Goal: Check status: Check status

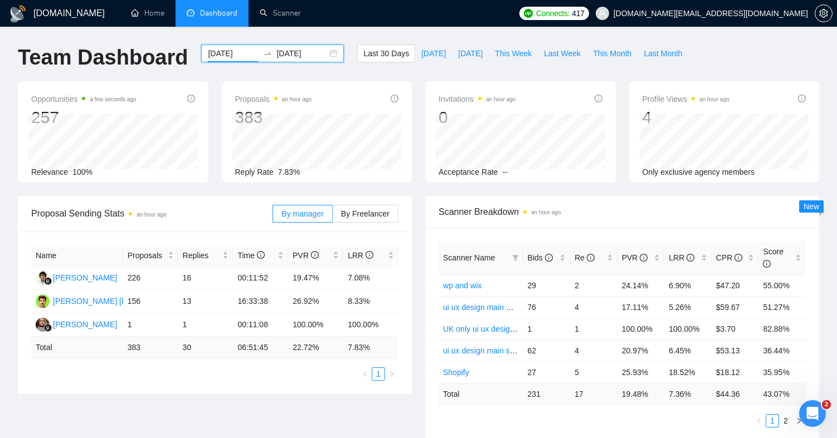
click at [233, 55] on input "2025-08-25" at bounding box center [233, 53] width 51 height 12
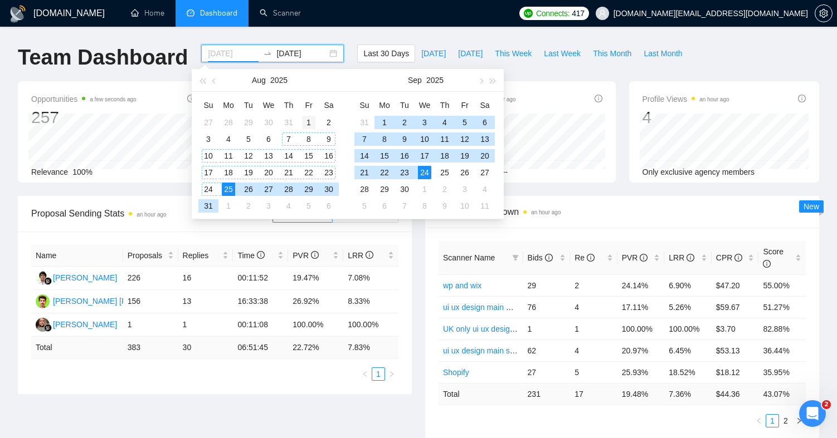
type input "2025-08-01"
click at [303, 125] on div "1" at bounding box center [308, 122] width 13 height 13
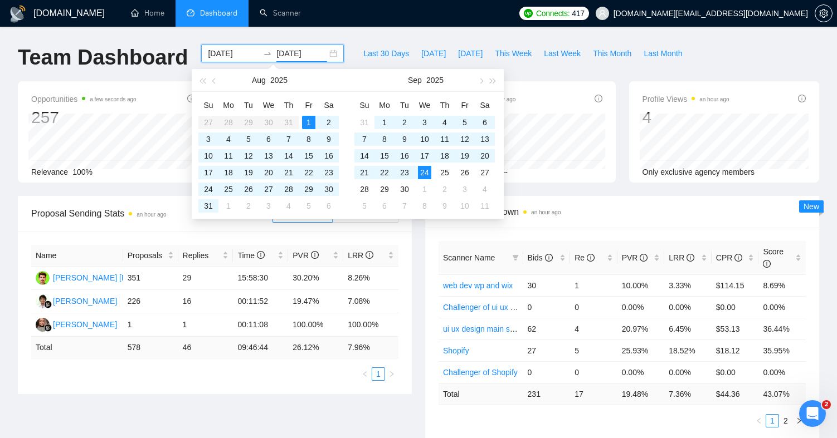
type input "[DATE]"
click at [115, 280] on div "[PERSON_NAME] [PERSON_NAME]" at bounding box center [118, 278] width 130 height 12
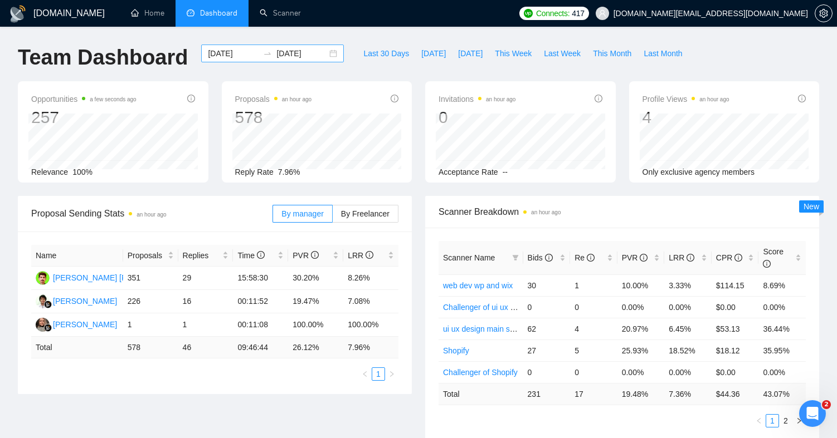
click at [300, 53] on input "[DATE]" at bounding box center [301, 53] width 51 height 12
click at [263, 53] on icon "swap-right" at bounding box center [267, 53] width 9 height 9
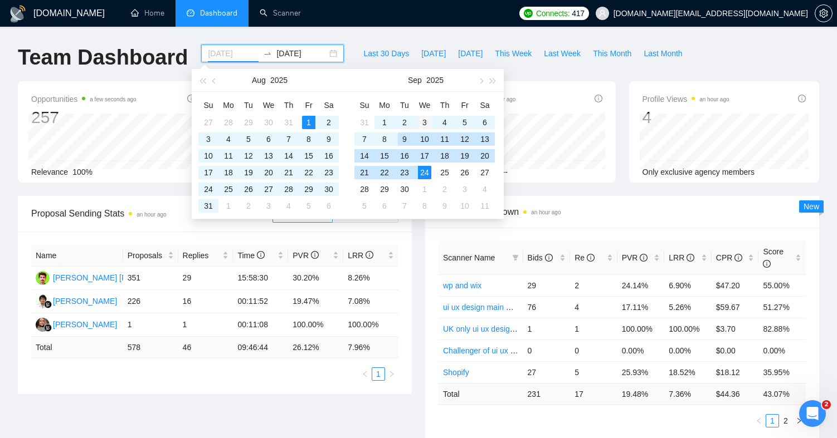
type input "[DATE]"
click at [428, 121] on div "3" at bounding box center [424, 122] width 13 height 13
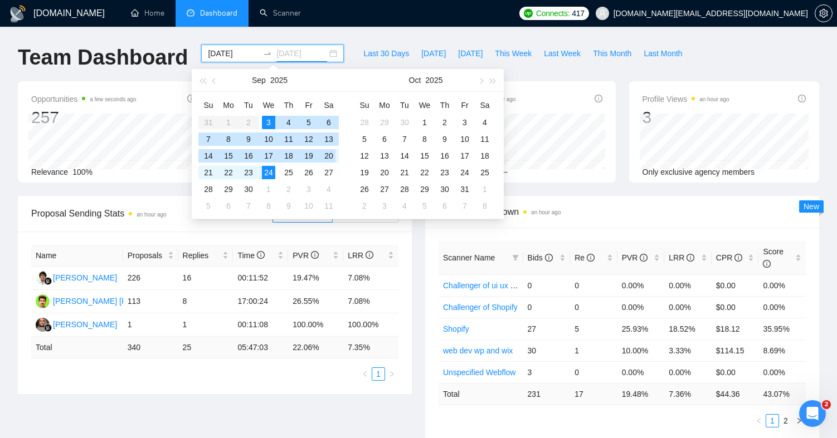
type input "[DATE]"
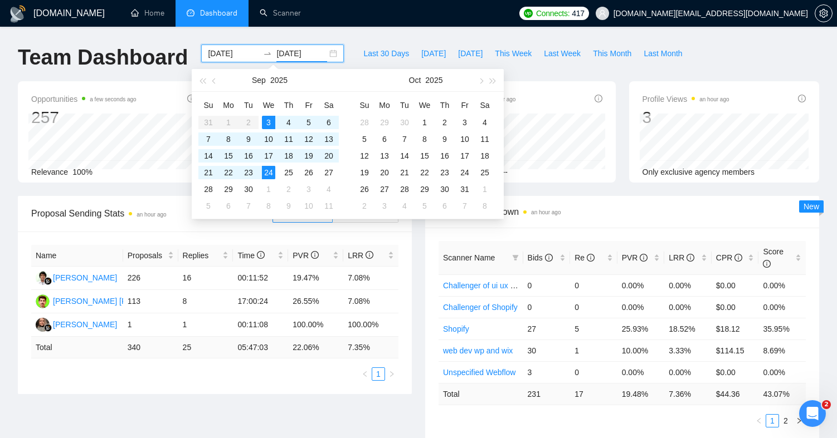
click at [158, 224] on div "Proposal Sending Stats an hour ago" at bounding box center [151, 214] width 241 height 32
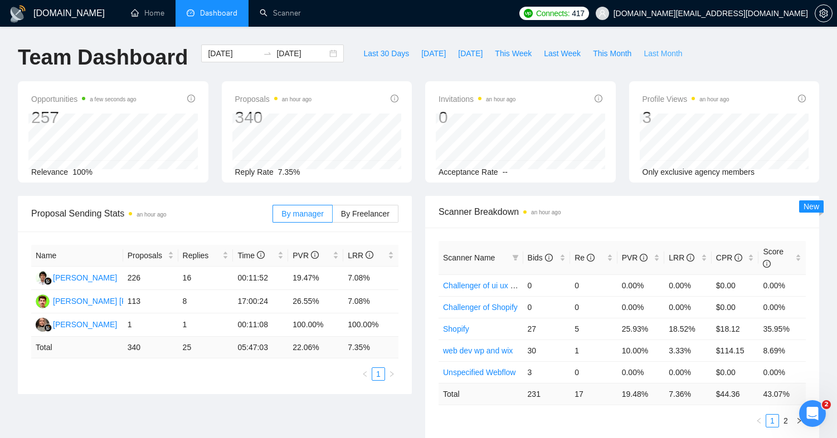
click at [652, 57] on span "Last Month" at bounding box center [662, 53] width 38 height 12
type input "2025-08-01"
type input "2025-08-31"
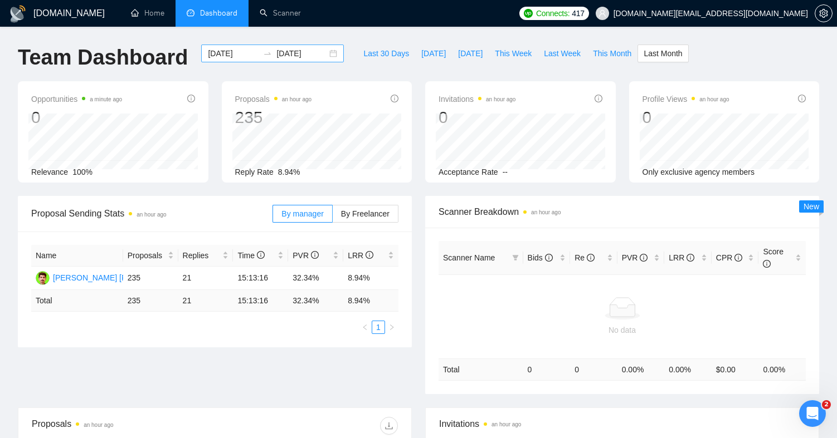
click at [264, 61] on div "2025-08-01 2025-08-31" at bounding box center [272, 54] width 143 height 18
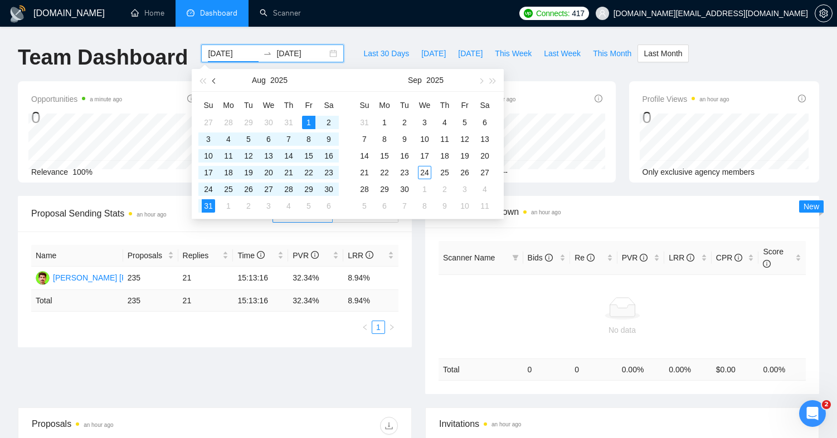
click at [213, 81] on span "button" at bounding box center [215, 81] width 6 height 6
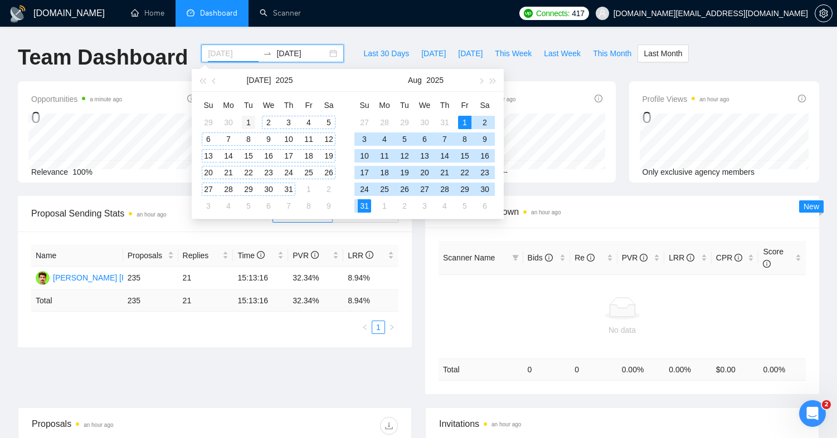
type input "2025-07-01"
click at [251, 122] on div "1" at bounding box center [248, 122] width 13 height 13
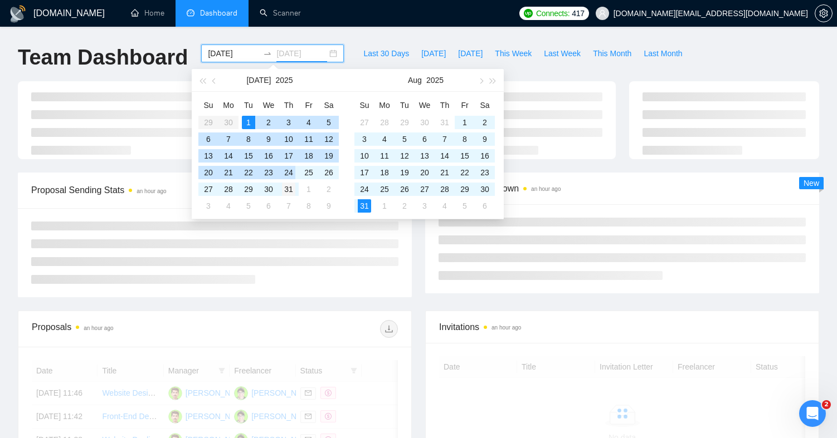
type input "[DATE]"
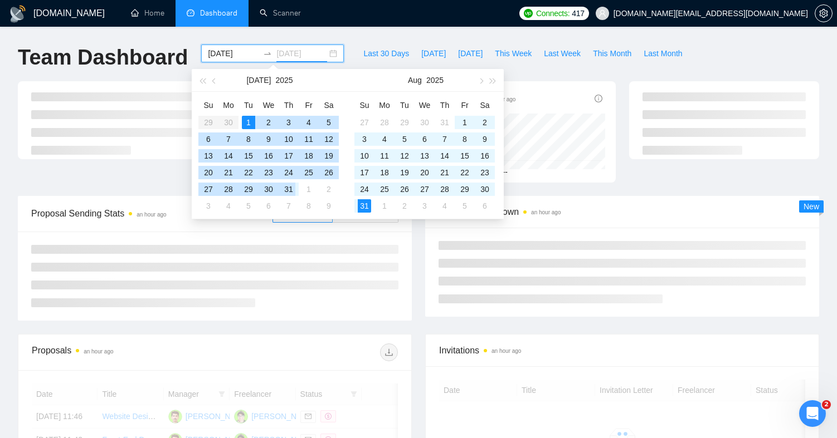
click at [288, 188] on div "31" at bounding box center [288, 189] width 13 height 13
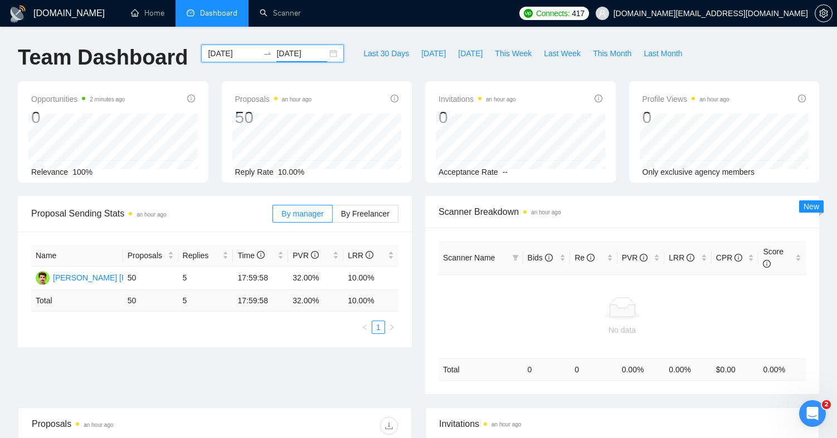
click at [245, 58] on input "2025-07-01" at bounding box center [233, 53] width 51 height 12
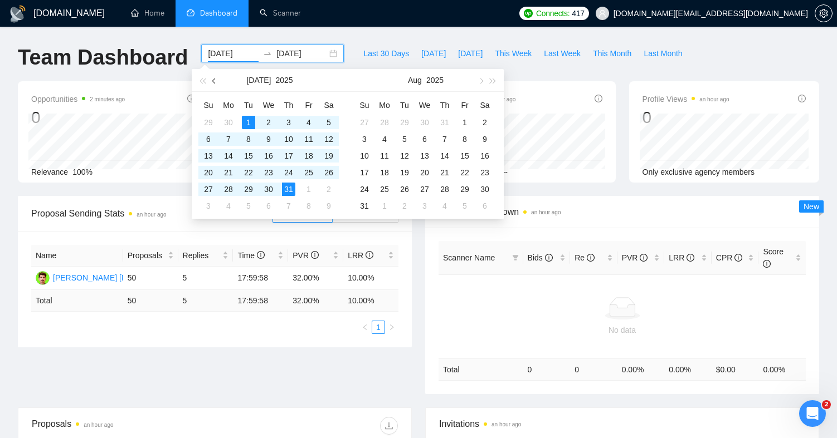
click at [213, 82] on button "button" at bounding box center [214, 80] width 12 height 22
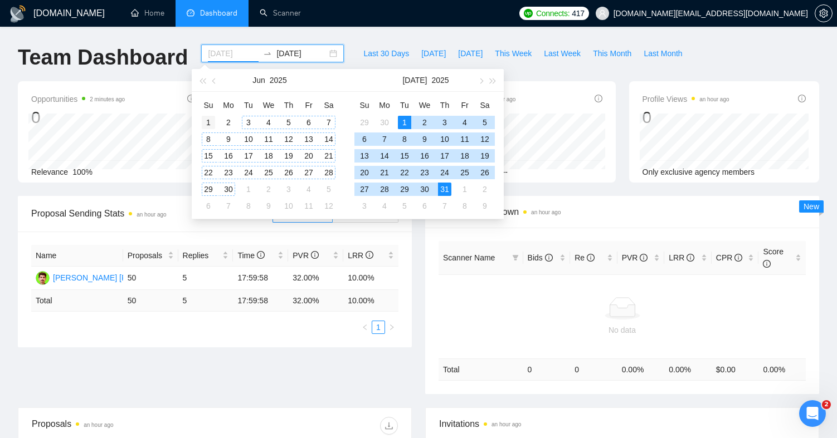
type input "[DATE]"
click at [206, 124] on div "1" at bounding box center [208, 122] width 13 height 13
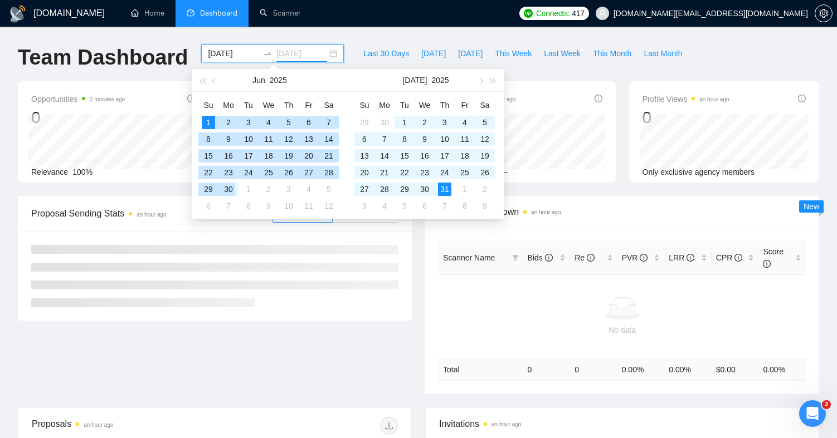
click at [231, 194] on div "30" at bounding box center [228, 189] width 13 height 13
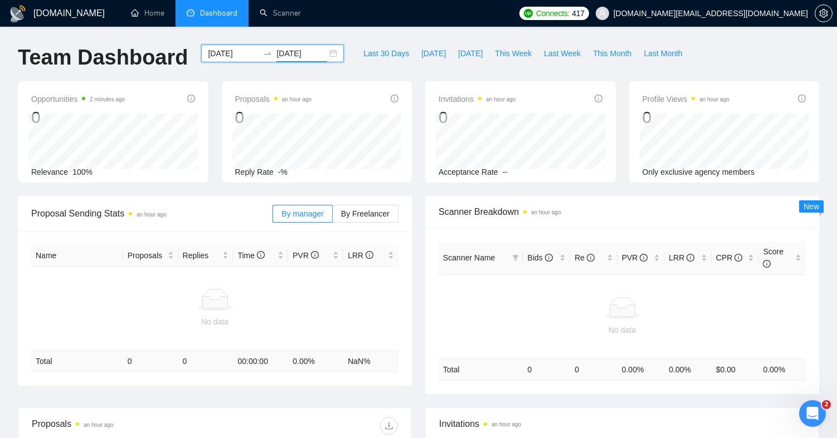
click at [294, 58] on input "[DATE]" at bounding box center [301, 53] width 51 height 12
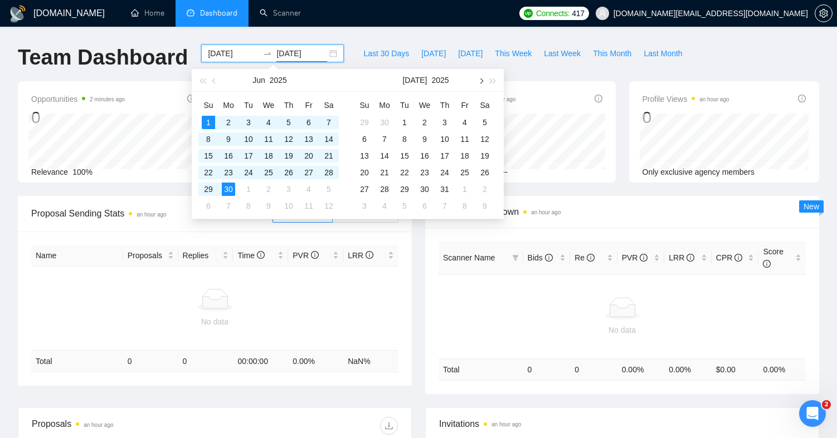
click at [484, 87] on button "button" at bounding box center [480, 80] width 12 height 22
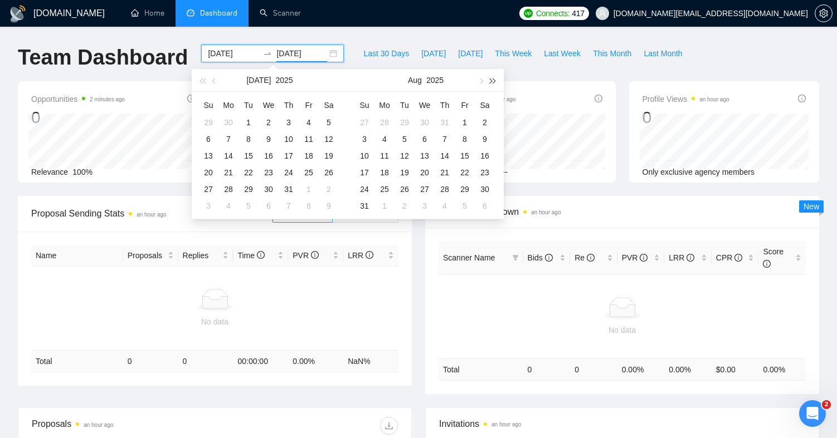
click at [493, 80] on span "button" at bounding box center [493, 81] width 6 height 6
click at [493, 81] on span "button" at bounding box center [493, 81] width 6 height 6
click at [201, 77] on button "button" at bounding box center [202, 80] width 12 height 22
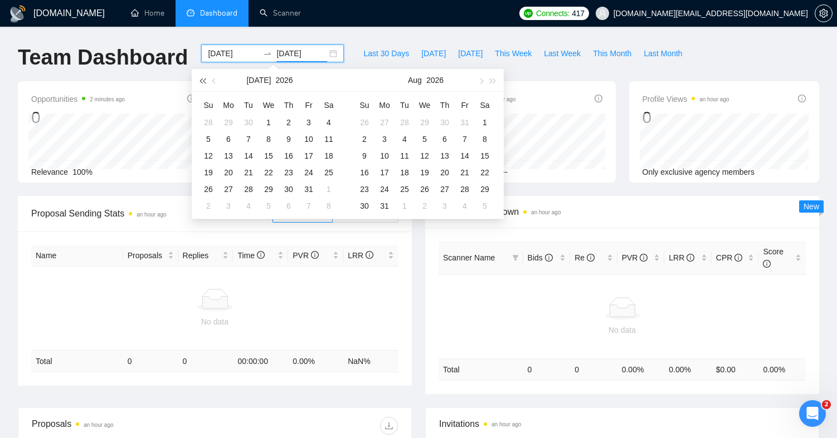
click at [201, 77] on button "button" at bounding box center [202, 80] width 12 height 22
click at [492, 80] on span "button" at bounding box center [493, 81] width 6 height 6
click at [484, 81] on button "button" at bounding box center [480, 80] width 12 height 22
type input "[DATE]"
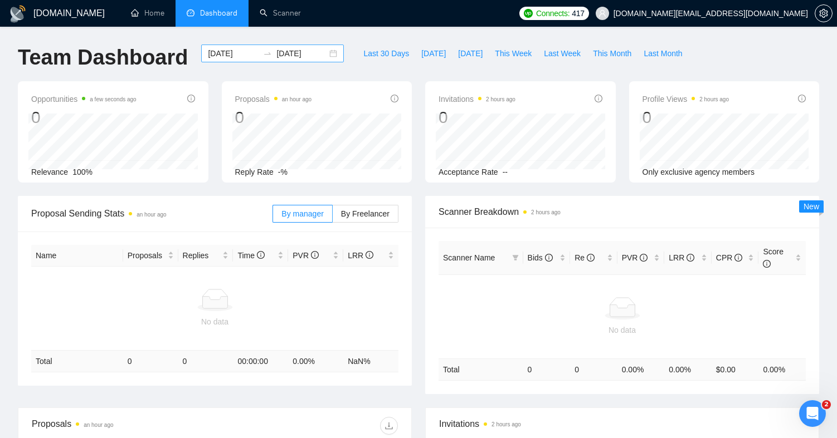
click at [300, 52] on input "[DATE]" at bounding box center [301, 53] width 51 height 12
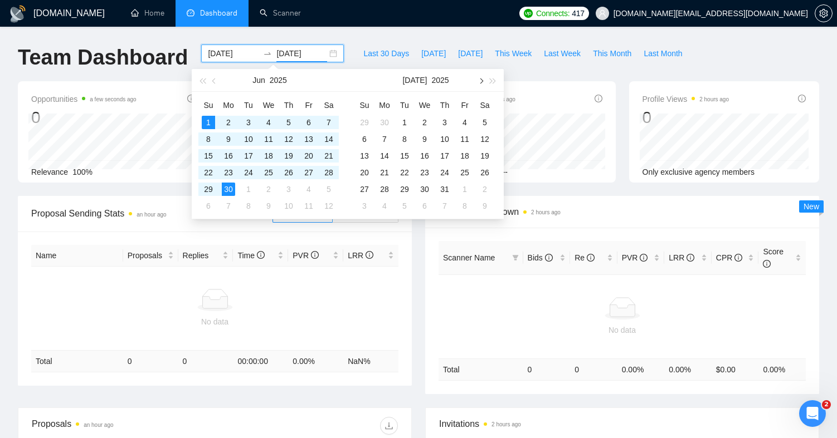
click at [480, 79] on span "button" at bounding box center [480, 81] width 6 height 6
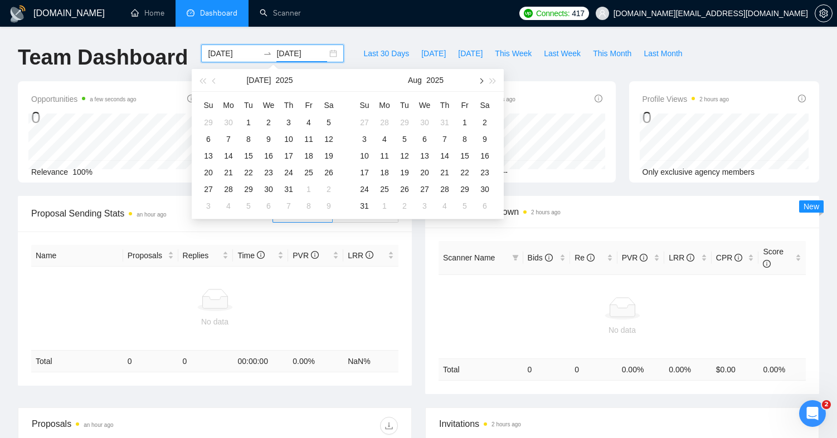
click at [480, 79] on span "button" at bounding box center [480, 81] width 6 height 6
type input "[DATE]"
click at [383, 123] on div "1" at bounding box center [384, 122] width 13 height 13
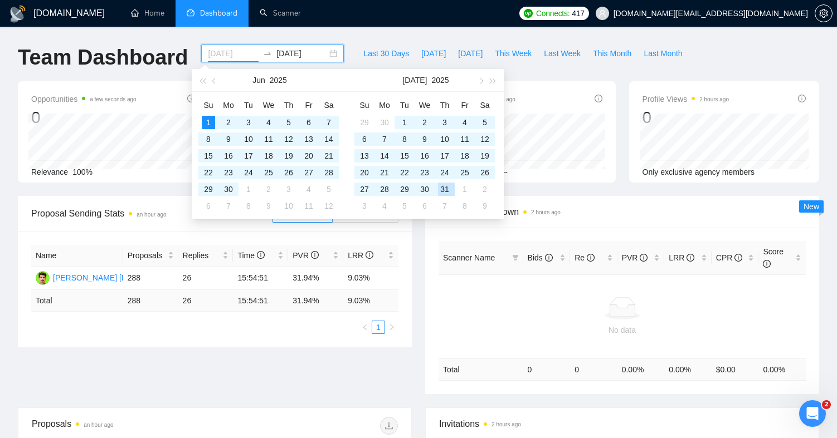
click at [447, 191] on div "31" at bounding box center [444, 189] width 13 height 13
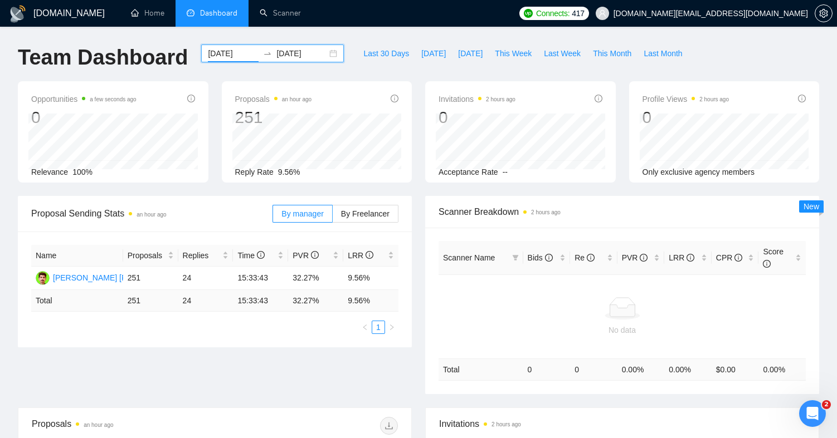
click at [276, 50] on input "[DATE]" at bounding box center [301, 53] width 51 height 12
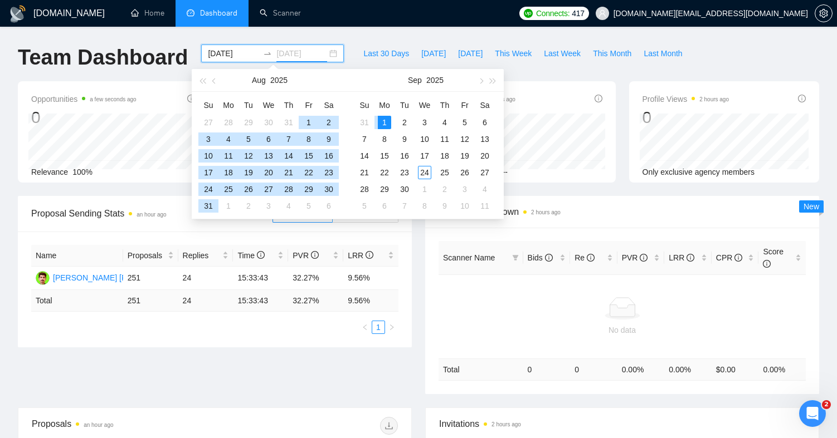
click at [385, 123] on div "1" at bounding box center [384, 122] width 13 height 13
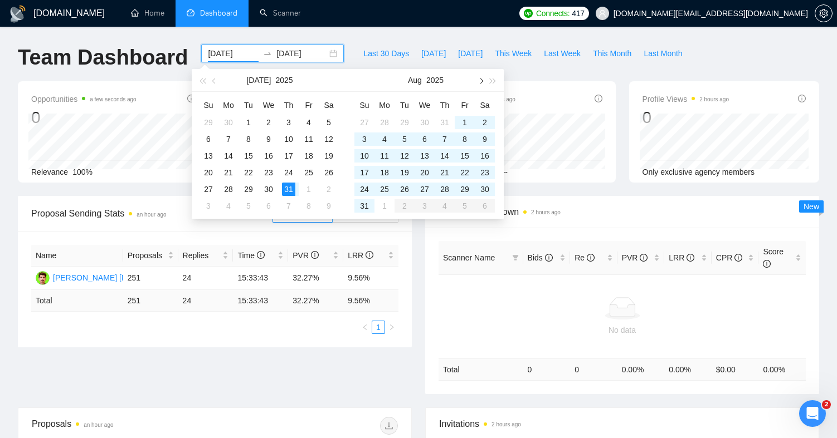
click at [479, 80] on span "button" at bounding box center [480, 81] width 6 height 6
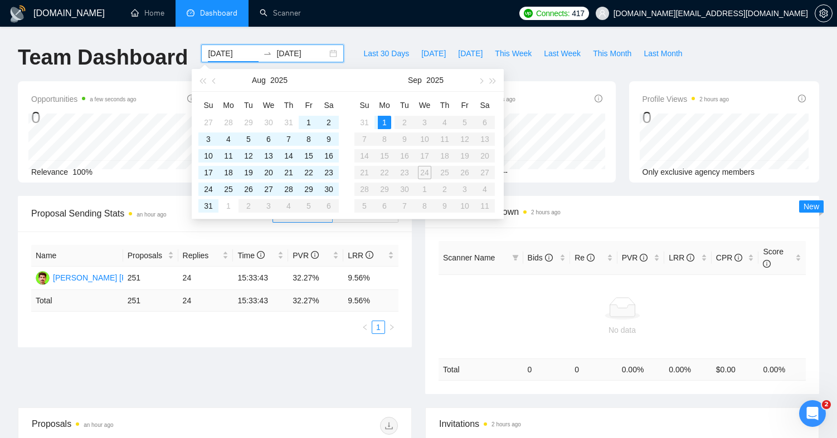
type input "[DATE]"
click at [387, 122] on div "1" at bounding box center [384, 122] width 13 height 13
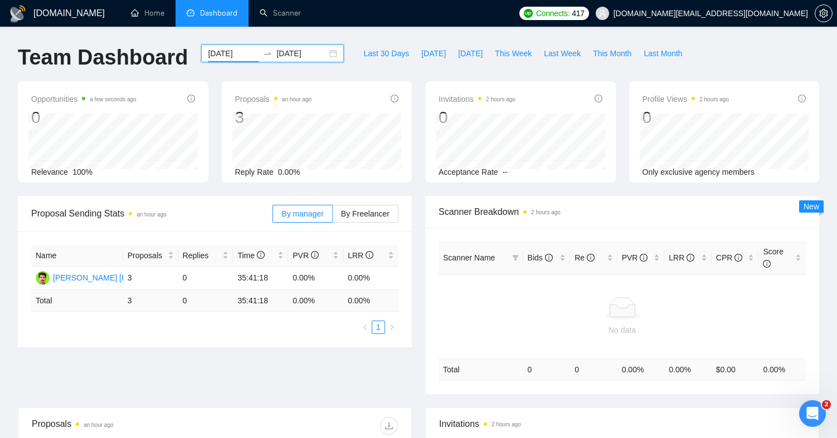
click at [292, 55] on input "[DATE]" at bounding box center [301, 53] width 51 height 12
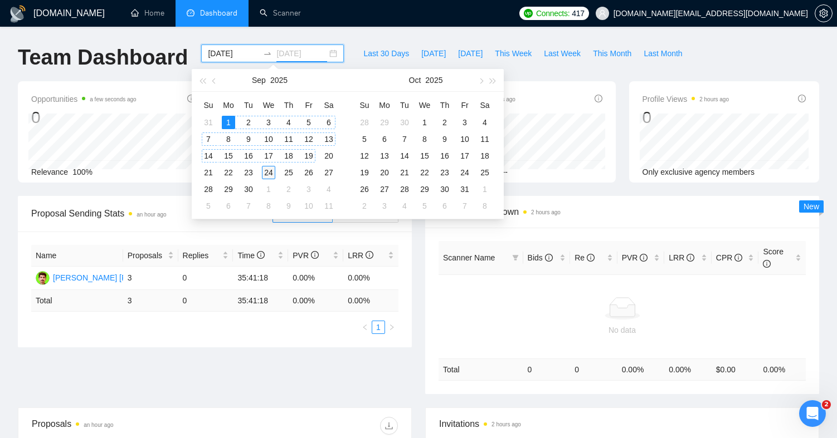
type input "[DATE]"
click at [271, 170] on div "24" at bounding box center [268, 172] width 13 height 13
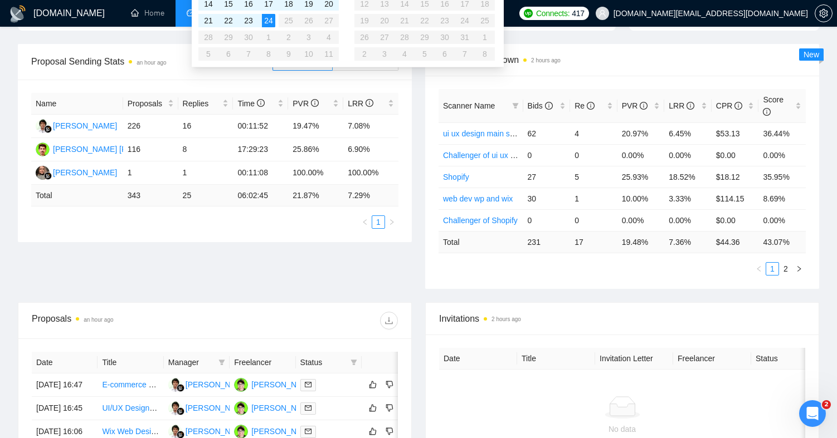
scroll to position [145, 0]
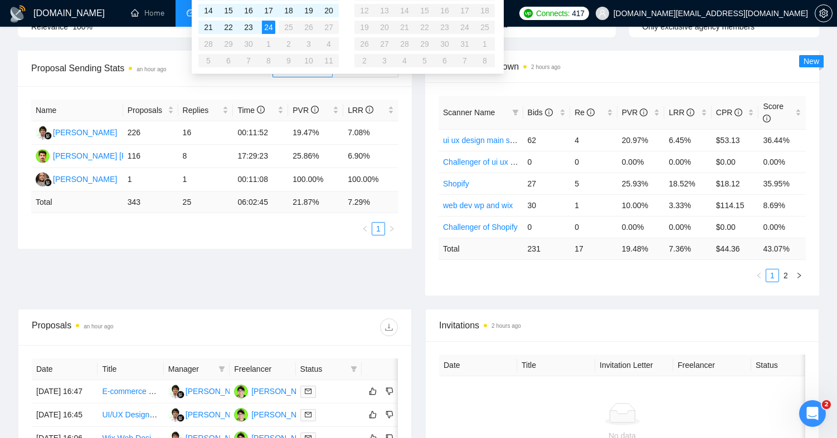
click at [286, 288] on div "Proposal Sending Stats an hour ago By manager By Freelancer Name Proposals Repl…" at bounding box center [418, 180] width 815 height 259
